Goal: Find specific page/section: Find specific page/section

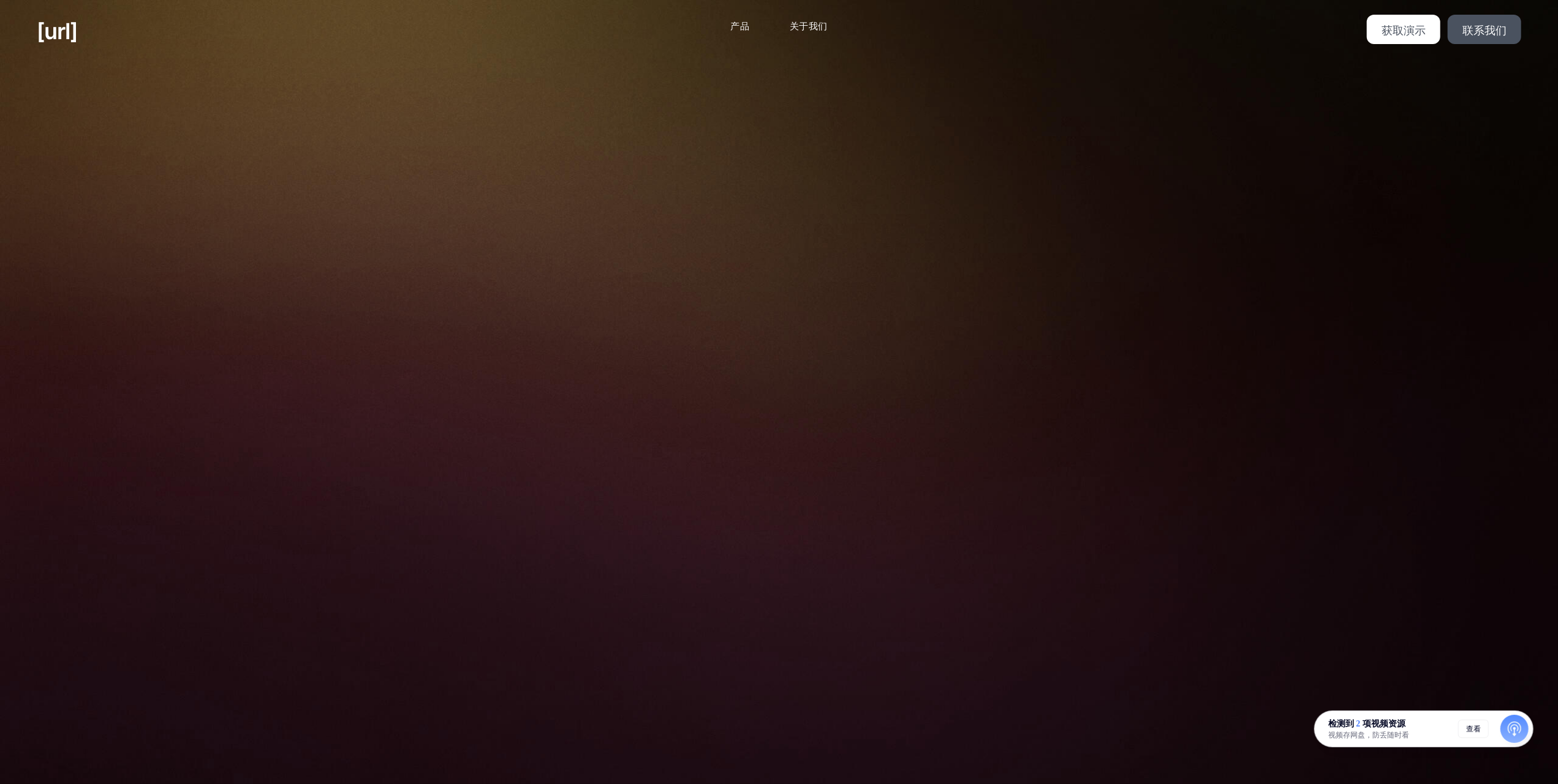
click at [1476, 308] on div "将您的相机变成AI代理，以获得更好的零售性能 当他们一起工作时，你的相机会看到更多。 [URL]将每个相机上的每个客户旅程缝合在一起-将镜头转换为始终在线，A…" at bounding box center [779, 509] width 1558 height 893
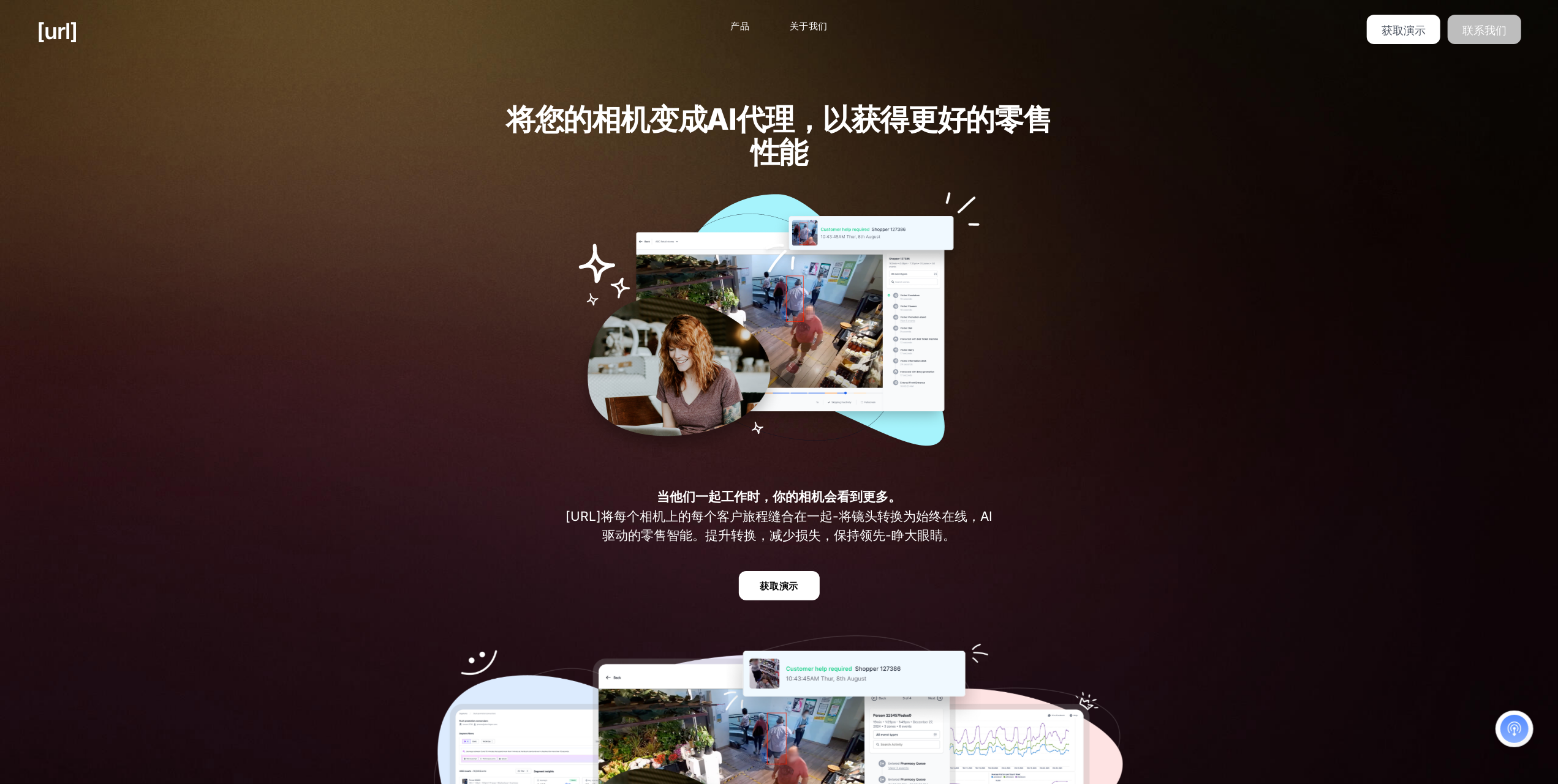
click at [1479, 25] on font "联系我们" at bounding box center [1484, 30] width 44 height 13
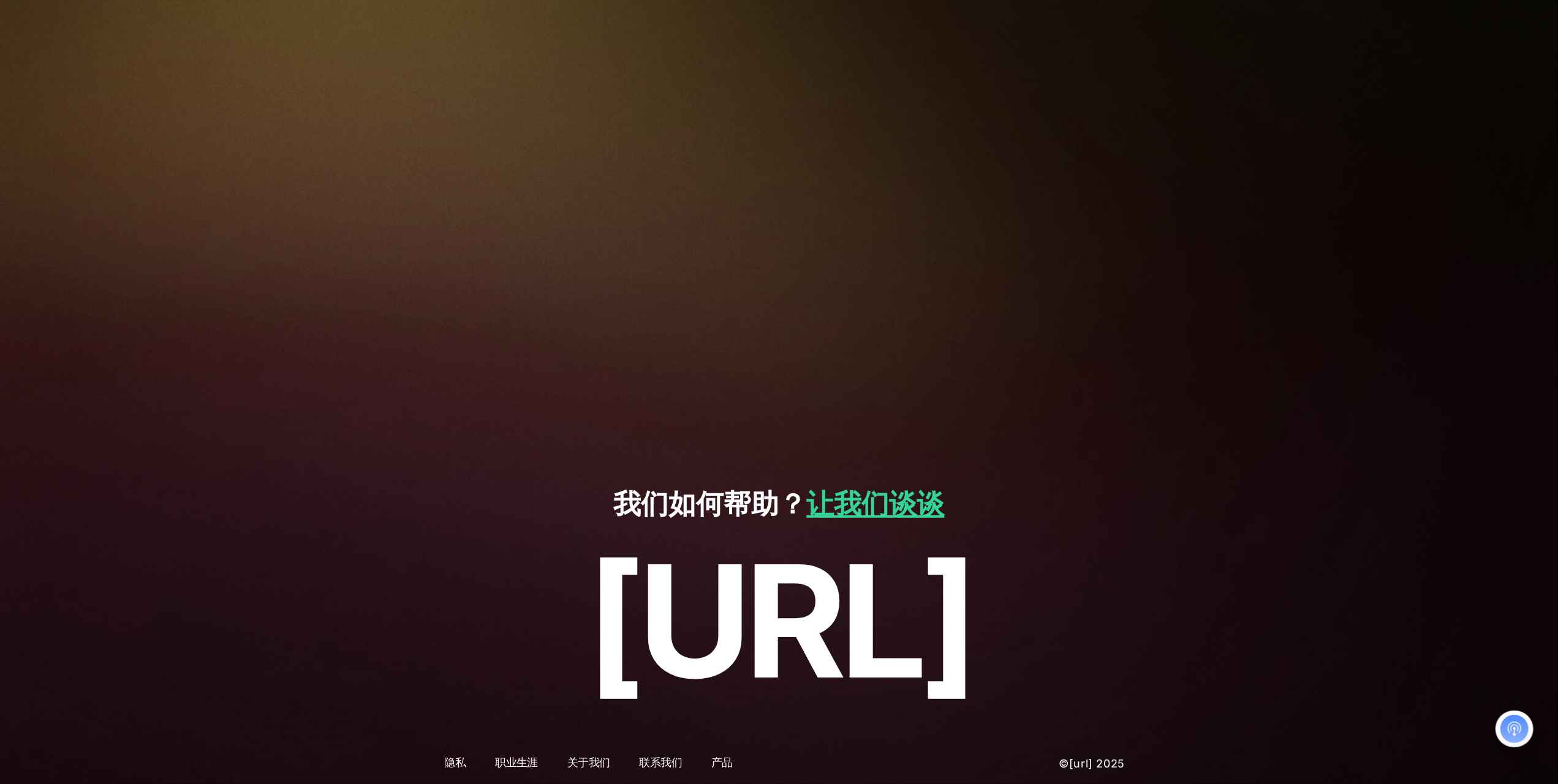
scroll to position [82, 0]
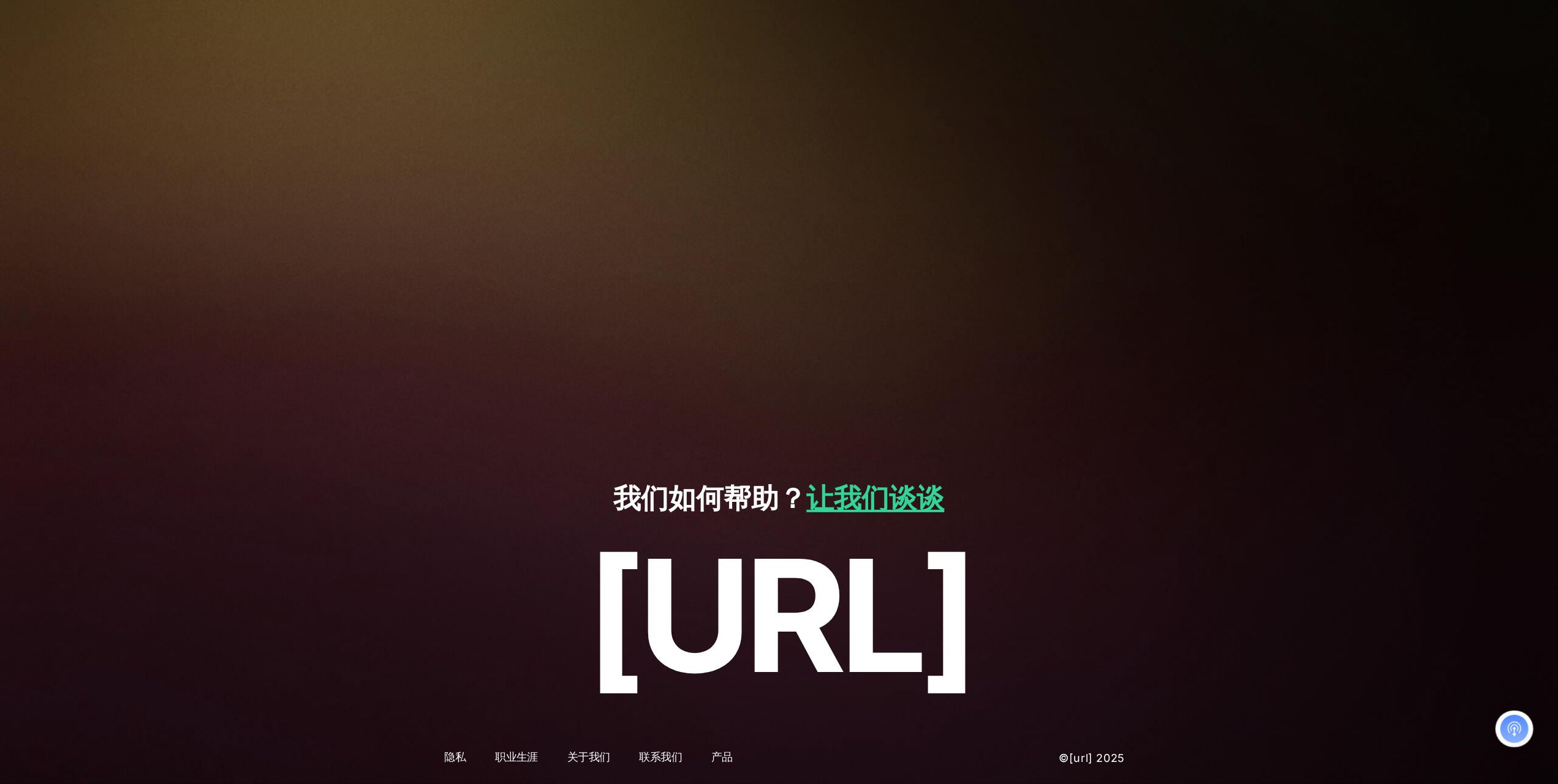
click at [1093, 761] on font "©[URL] 2025" at bounding box center [1091, 758] width 66 height 13
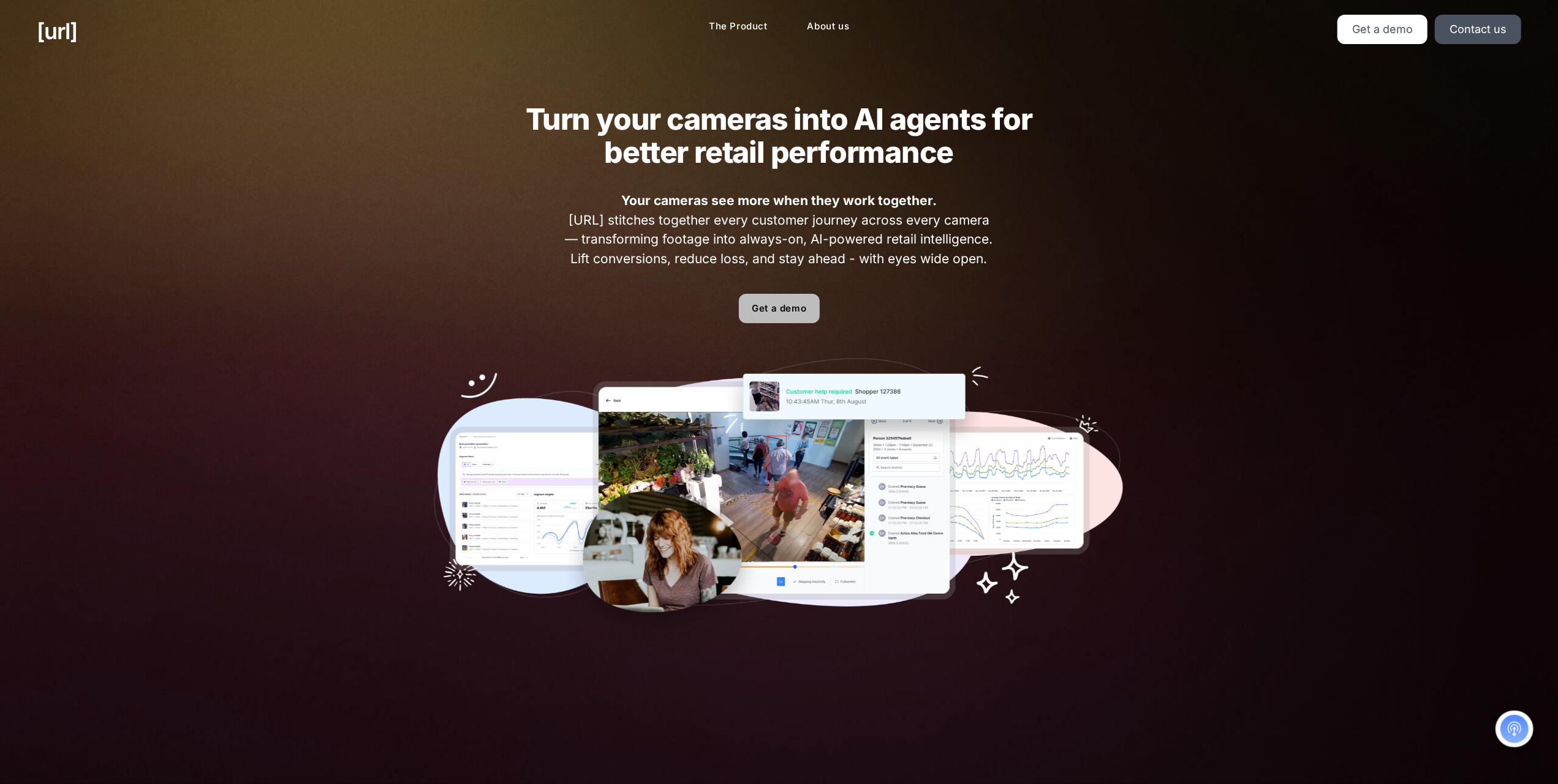
click at [790, 304] on link "Get a demo" at bounding box center [779, 309] width 81 height 29
click at [1398, 31] on link "Get a demo" at bounding box center [1382, 29] width 90 height 29
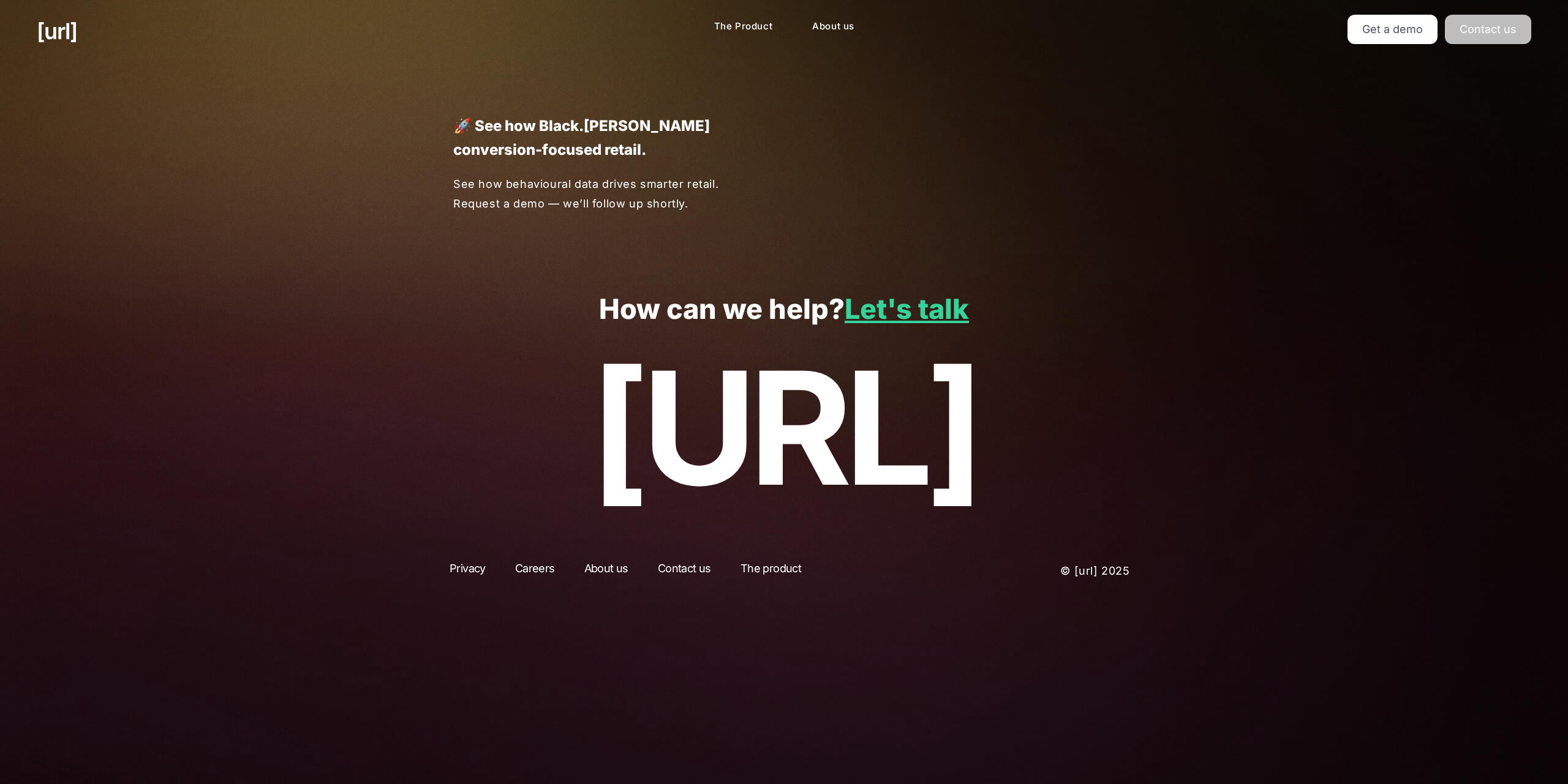
click at [1484, 27] on link "Contact us" at bounding box center [1488, 29] width 86 height 29
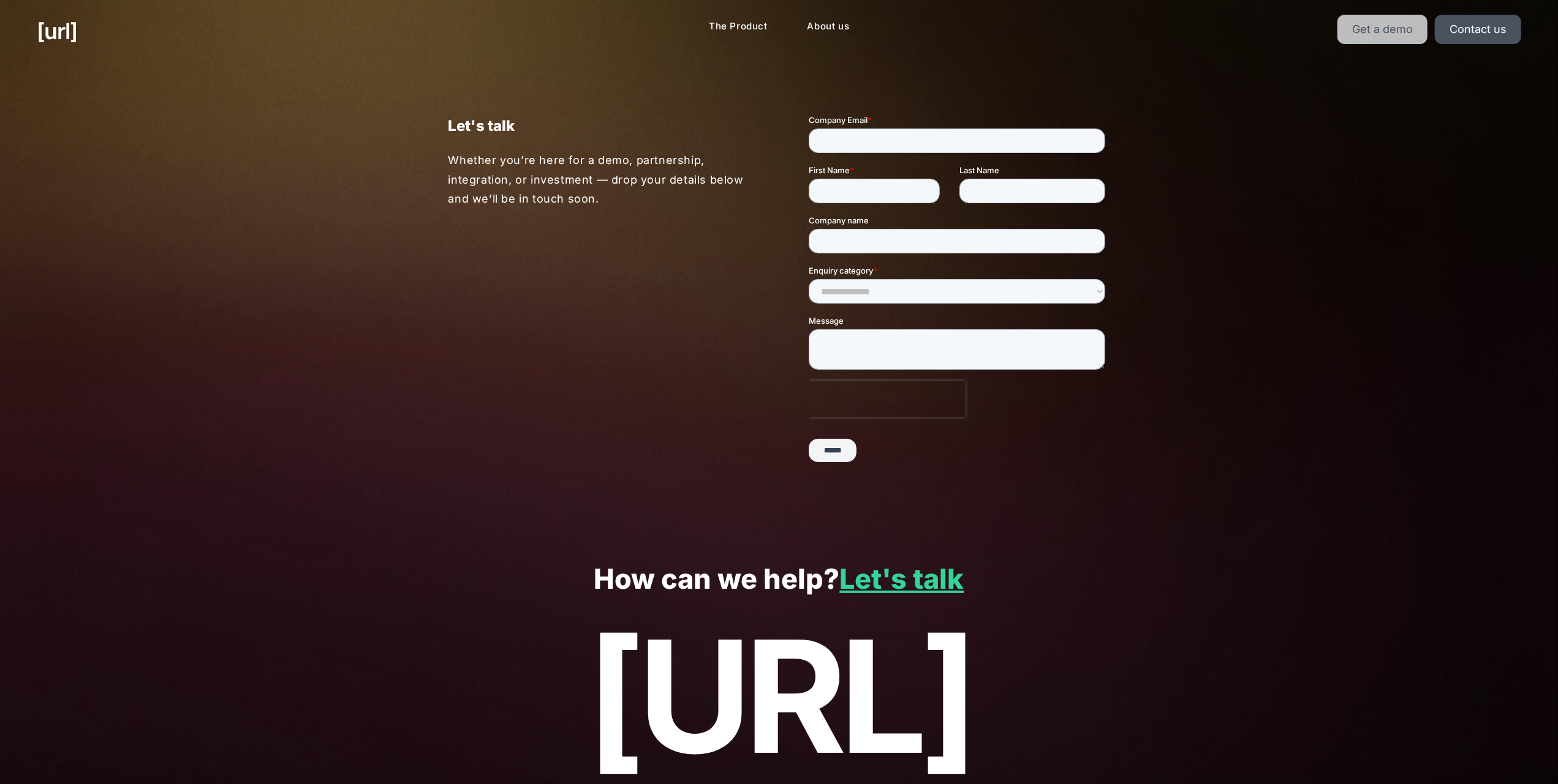
click at [1383, 24] on link "Get a demo" at bounding box center [1382, 29] width 90 height 29
